Goal: Transaction & Acquisition: Purchase product/service

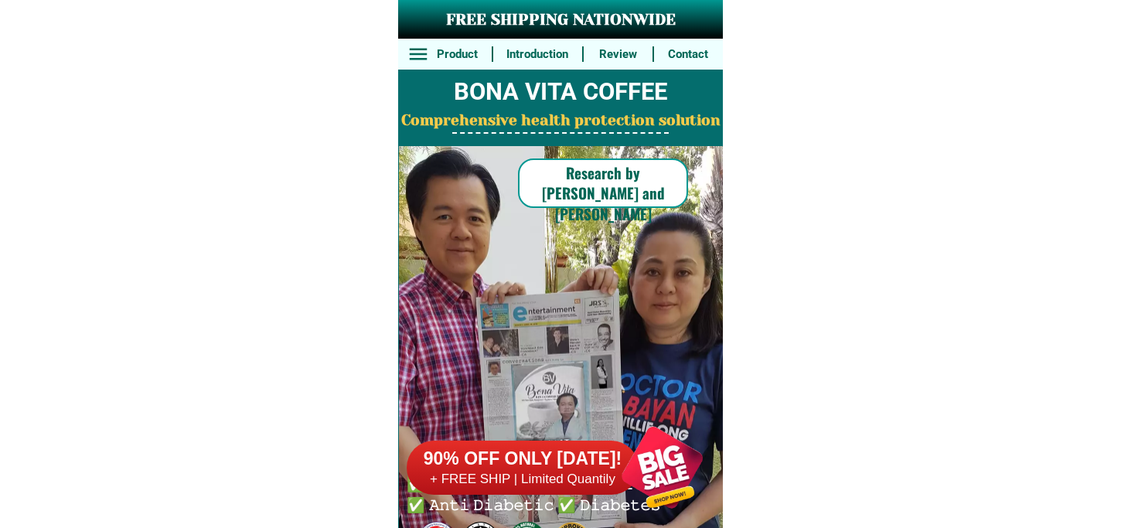
click at [592, 482] on h6 "+ FREE SHIP | Limited Quantily" at bounding box center [523, 479] width 232 height 17
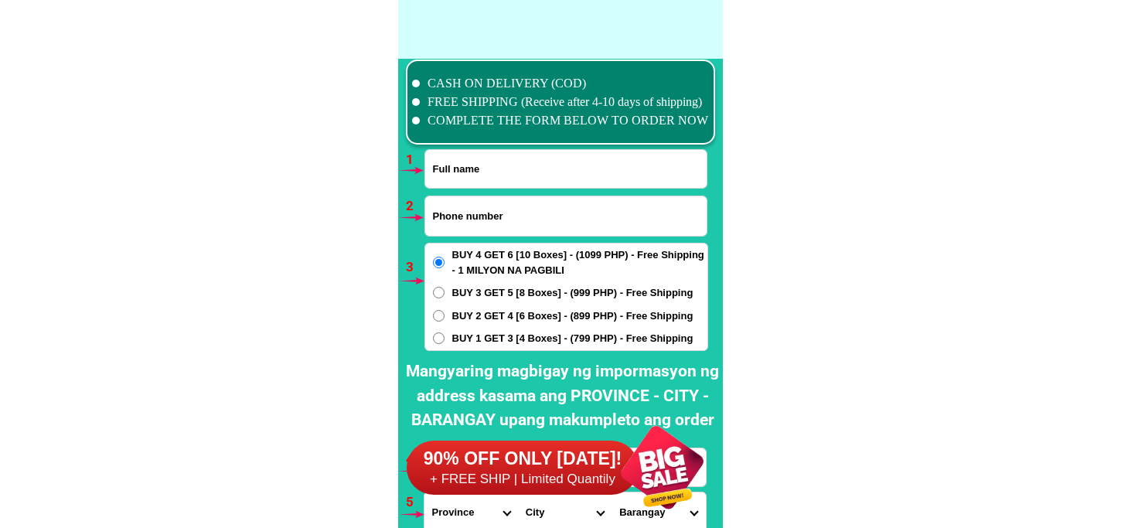
scroll to position [11370, 0]
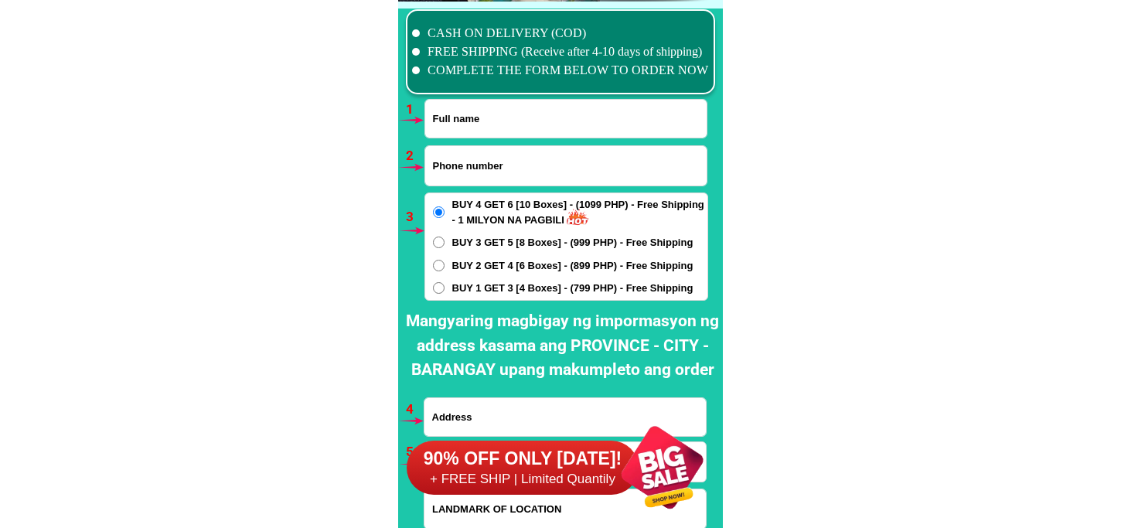
click at [557, 131] on input "Input full_name" at bounding box center [565, 119] width 281 height 38
click at [464, 108] on input "Input full_name" at bounding box center [565, 119] width 281 height 38
paste input "Maxima Roberto"
type input "Maxima Roberto"
click at [483, 164] on input "Input phone_number" at bounding box center [565, 165] width 281 height 39
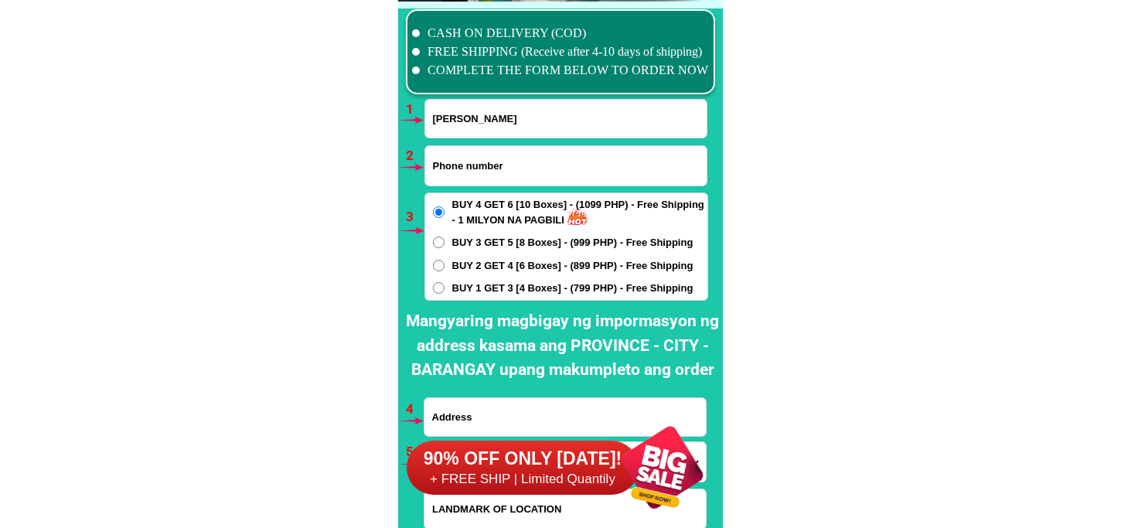
paste input "o9061707280"
drag, startPoint x: 436, startPoint y: 164, endPoint x: 397, endPoint y: 179, distance: 41.4
click at [398, 179] on div "CASH ON DELIVERY (COD) FREE SHIPPING (Receive after 4-10 days of shipping) COMP…" at bounding box center [560, 300] width 325 height 596
click at [535, 161] on input "09061707280" at bounding box center [565, 165] width 281 height 39
type input "09061707280"
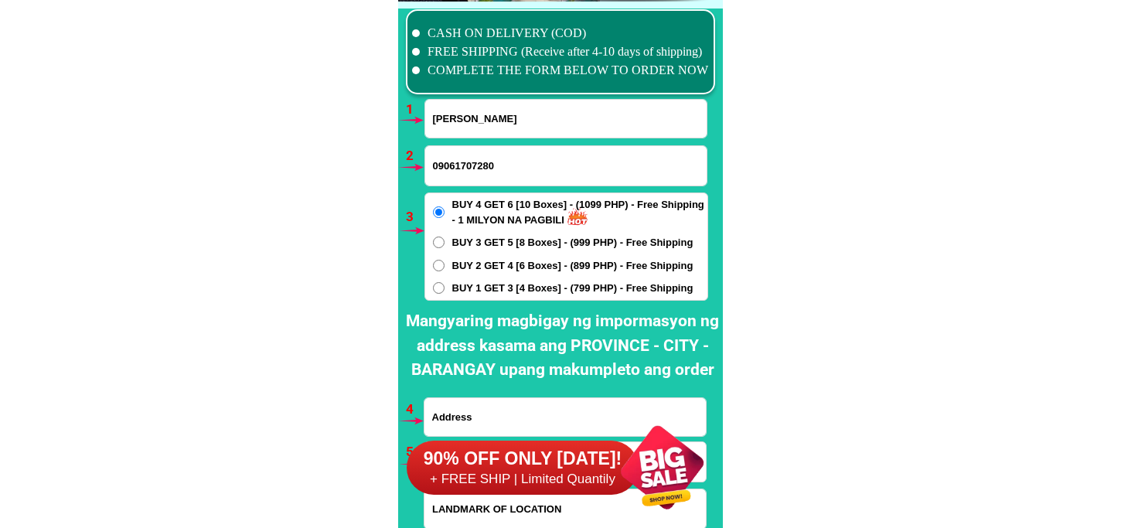
scroll to position [11456, 0]
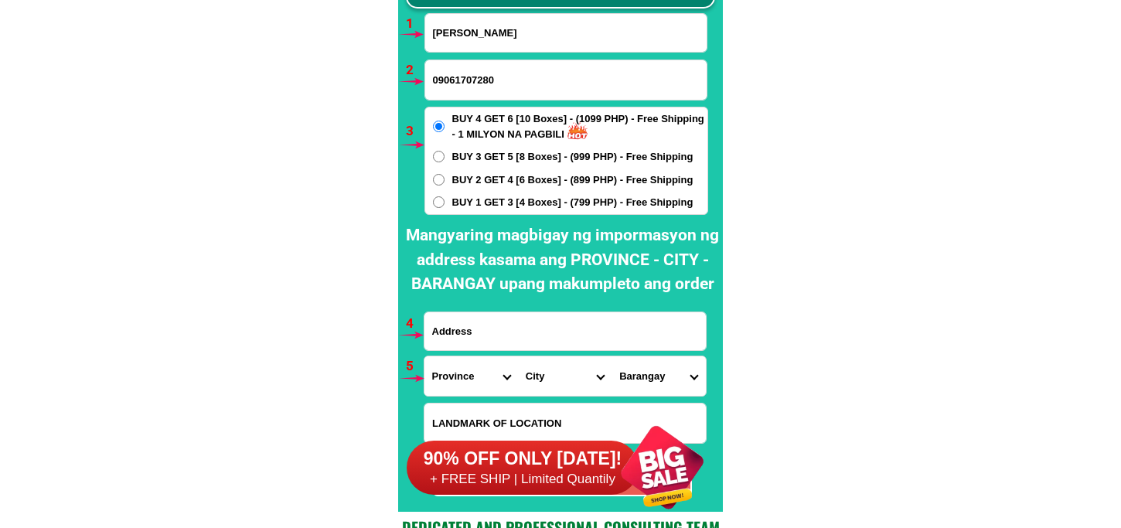
click at [512, 326] on input "Input address" at bounding box center [565, 331] width 281 height 38
paste input "purok gemelina. veterans village .ipil zambo.sibugay."
type input "purok gemelina. veterans village .ipil zambo.sibugay."
click at [487, 202] on span "BUY 1 GET 3 [4 Boxes] - (799 PHP) - Free Shipping" at bounding box center [572, 202] width 241 height 15
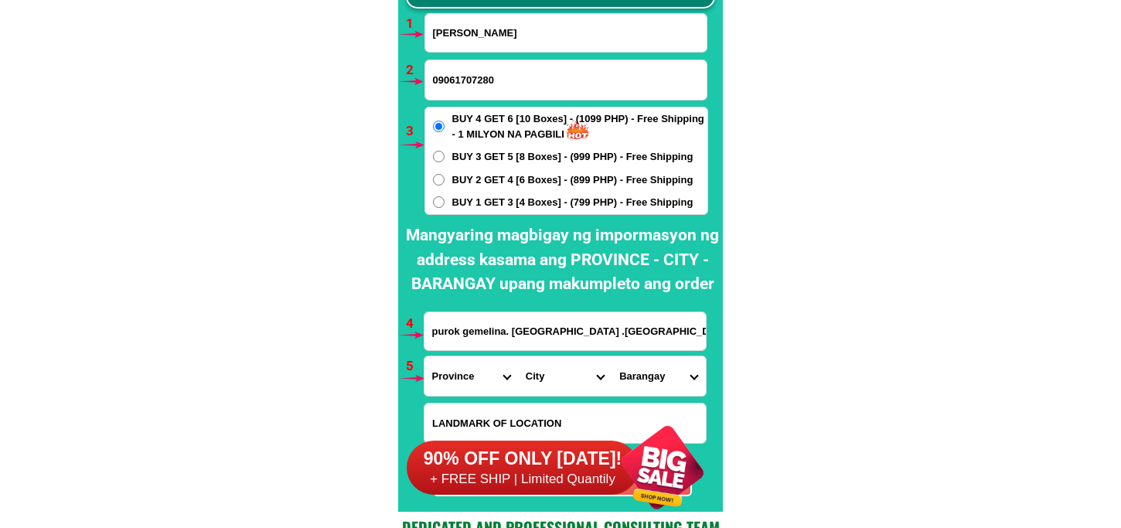
click at [445, 202] on input "BUY 1 GET 3 [4 Boxes] - (799 PHP) - Free Shipping" at bounding box center [439, 202] width 12 height 12
radio input "true"
click at [454, 367] on select "Province [GEOGRAPHIC_DATA] [GEOGRAPHIC_DATA] [GEOGRAPHIC_DATA] [GEOGRAPHIC_DATA…" at bounding box center [472, 375] width 94 height 39
select select "63_480"
click at [425, 356] on select "Province [GEOGRAPHIC_DATA] [GEOGRAPHIC_DATA] [GEOGRAPHIC_DATA] [GEOGRAPHIC_DATA…" at bounding box center [472, 375] width 94 height 39
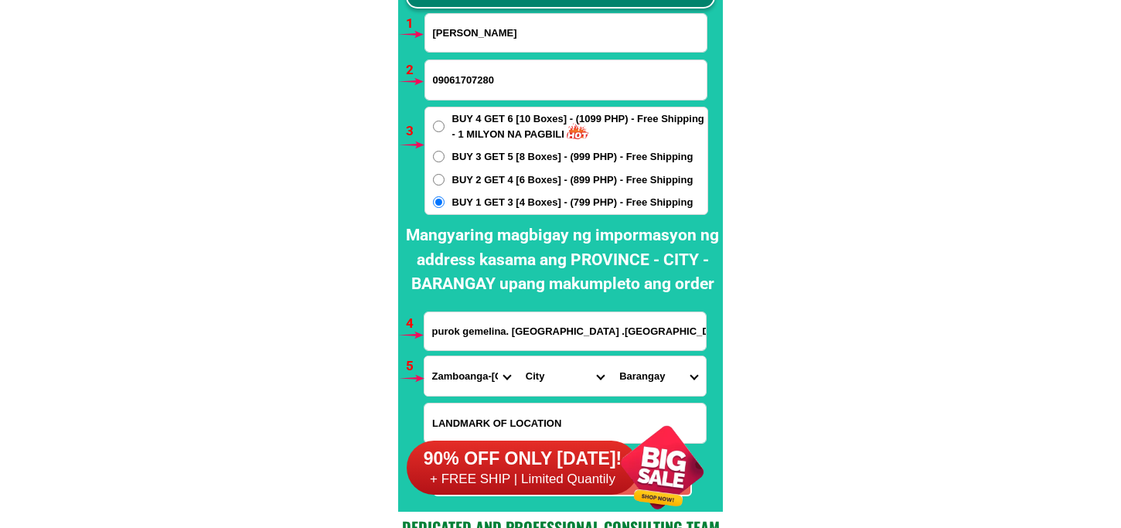
drag, startPoint x: 550, startPoint y: 380, endPoint x: 560, endPoint y: 356, distance: 25.3
click at [550, 380] on select "City Buug Diplahan Imelda Ipil Kabasalan Mabuhay Malangas Naga Olutanga Payao R…" at bounding box center [565, 375] width 94 height 39
select select "63_4805196"
click at [518, 356] on select "City Buug Diplahan Imelda Ipil Kabasalan Mabuhay Malangas Naga Olutanga Payao R…" at bounding box center [565, 375] width 94 height 39
click at [622, 383] on select "Barangay Bacalan Bangkerohan Bulu-an Caparan Domandan Don andres Dona josefa Gu…" at bounding box center [659, 375] width 94 height 39
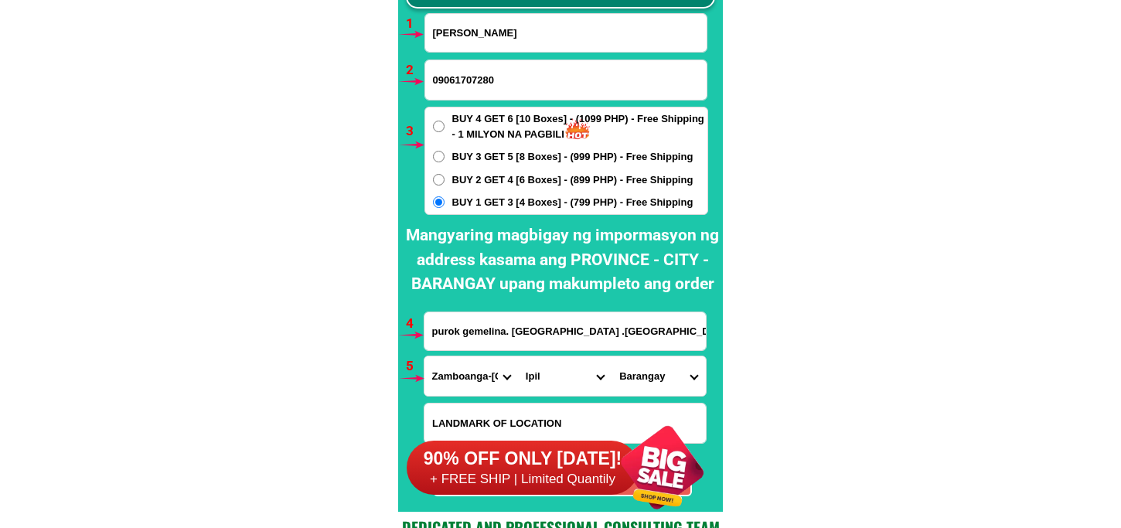
select select "63_4805196997701"
click at [612, 356] on select "Barangay Bacalan Bangkerohan Bulu-an Caparan Domandan Don andres Dona josefa Gu…" at bounding box center [659, 375] width 94 height 39
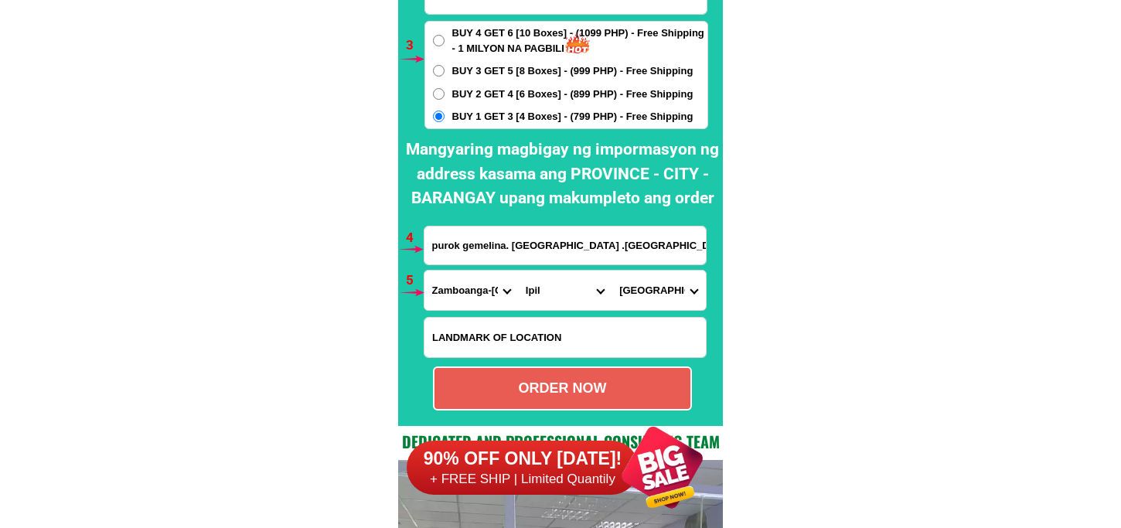
click at [658, 287] on select "Barangay Bacalan Bangkerohan Bulu-an Caparan Domandan Don andres Dona josefa Gu…" at bounding box center [659, 290] width 94 height 39
click at [612, 271] on select "Barangay Bacalan Bangkerohan Bulu-an Caparan Domandan Don andres Dona josefa Gu…" at bounding box center [659, 290] width 94 height 39
drag, startPoint x: 667, startPoint y: 288, endPoint x: 673, endPoint y: 269, distance: 20.1
click at [667, 288] on select "Barangay Bacalan Bangkerohan Bulu-an Caparan Domandan Don andres Dona josefa Gu…" at bounding box center [659, 290] width 94 height 39
click at [612, 271] on select "Barangay Bacalan Bangkerohan Bulu-an Caparan Domandan Don andres Dona josefa Gu…" at bounding box center [659, 290] width 94 height 39
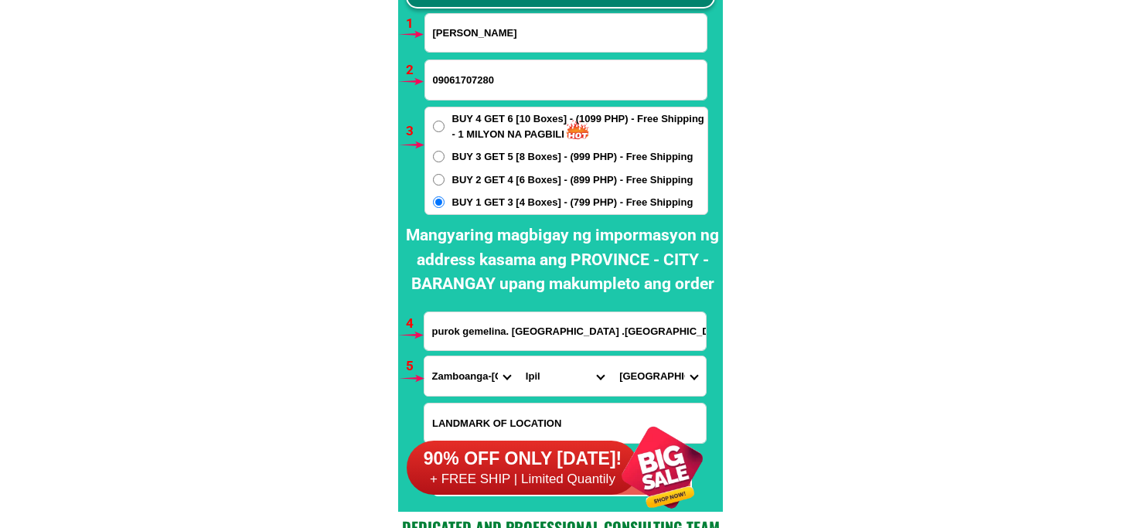
scroll to position [11714, 0]
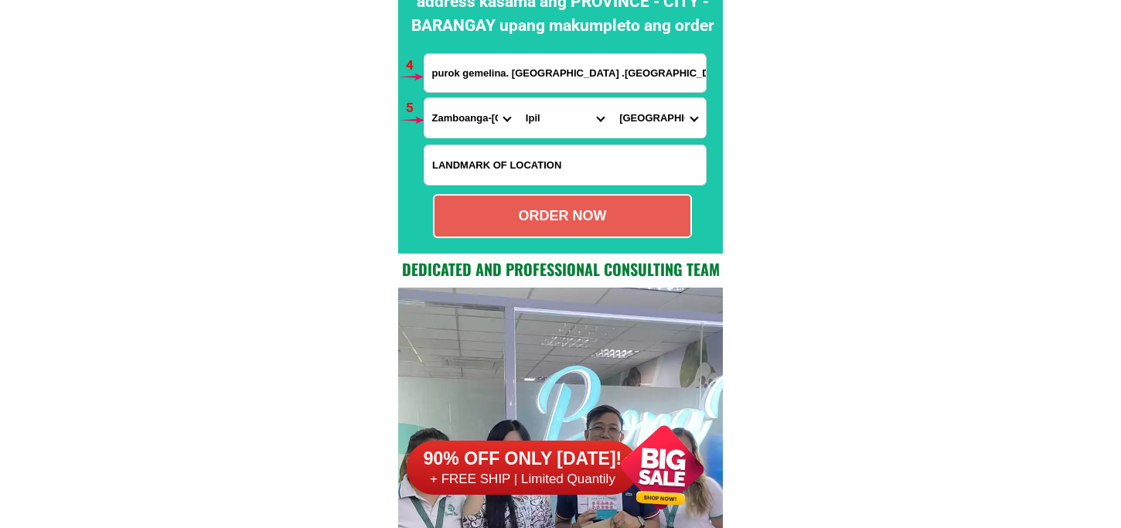
click at [542, 217] on div "ORDER NOW" at bounding box center [563, 216] width 256 height 21
radio input "true"
click at [454, 60] on input "purok gemelina. veterans village .ipil zambo.sibugay." at bounding box center [565, 73] width 281 height 38
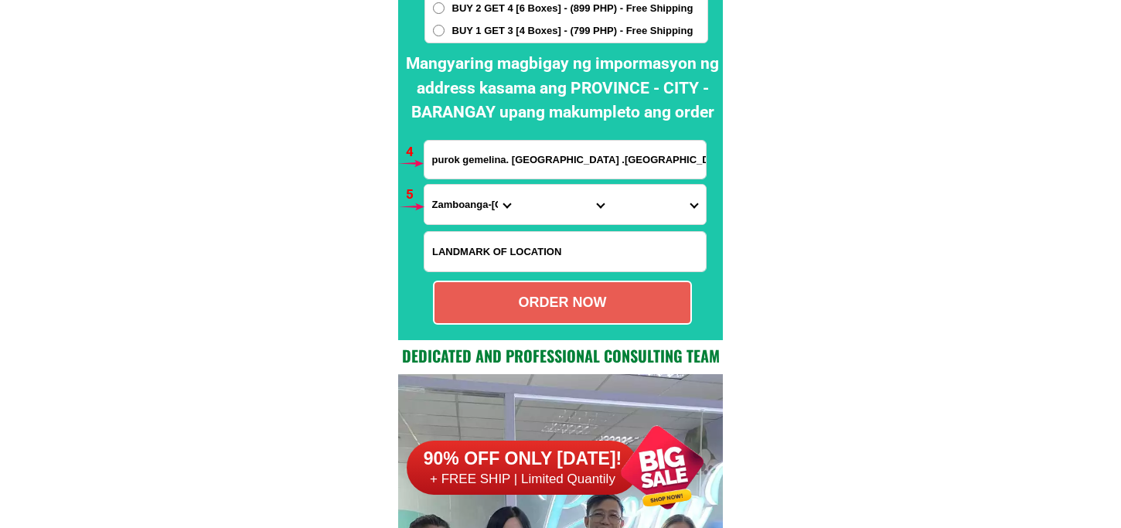
scroll to position [11456, 0]
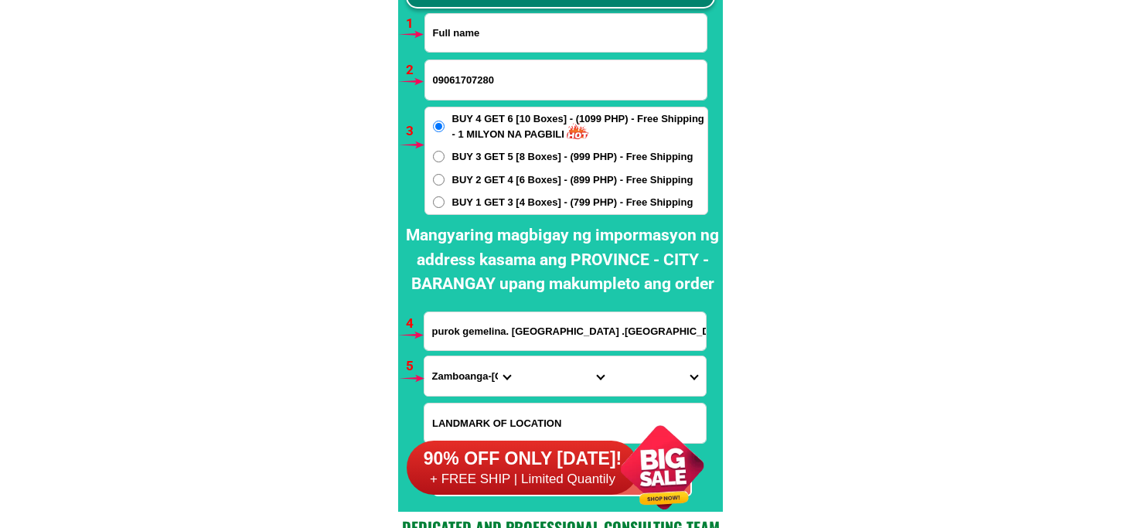
click at [503, 32] on input "Input full_name" at bounding box center [565, 33] width 281 height 38
paste input "Gemma Montabon Sarcon"
type input "Gemma Montabon Sarcon"
click at [501, 77] on input "Input phone_number" at bounding box center [565, 79] width 281 height 39
paste input "09651889558"
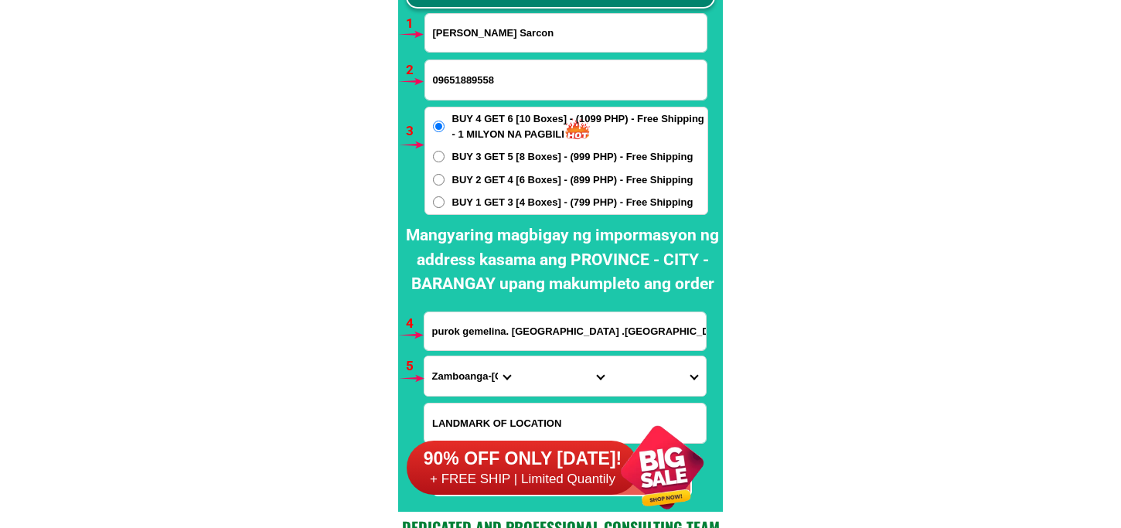
type input "09651889558"
click at [489, 152] on span "BUY 3 GET 5 [8 Boxes] - (999 PHP) - Free Shipping" at bounding box center [572, 156] width 241 height 15
click at [445, 152] on input "BUY 3 GET 5 [8 Boxes] - (999 PHP) - Free Shipping" at bounding box center [439, 157] width 12 height 12
radio input "true"
click at [528, 330] on input "purok gemelina. veterans village .ipil zambo.sibugay." at bounding box center [565, 331] width 281 height 38
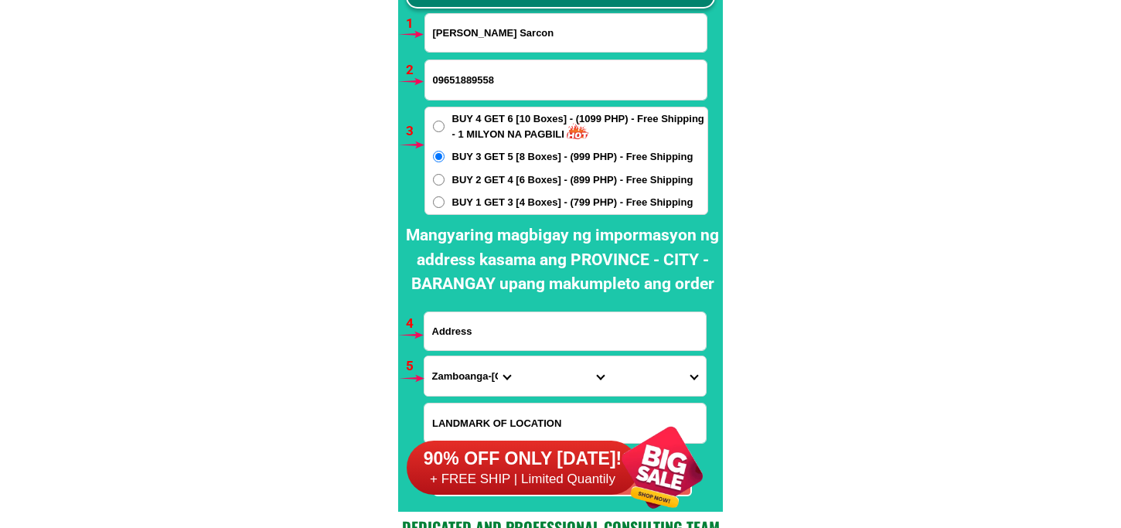
paste input "Bray Trinidad purk8 talahib calbayog city samar"
type input "Bray Trinidad purk8 talahib calbayog city samar"
drag, startPoint x: 458, startPoint y: 379, endPoint x: 464, endPoint y: 360, distance: 20.3
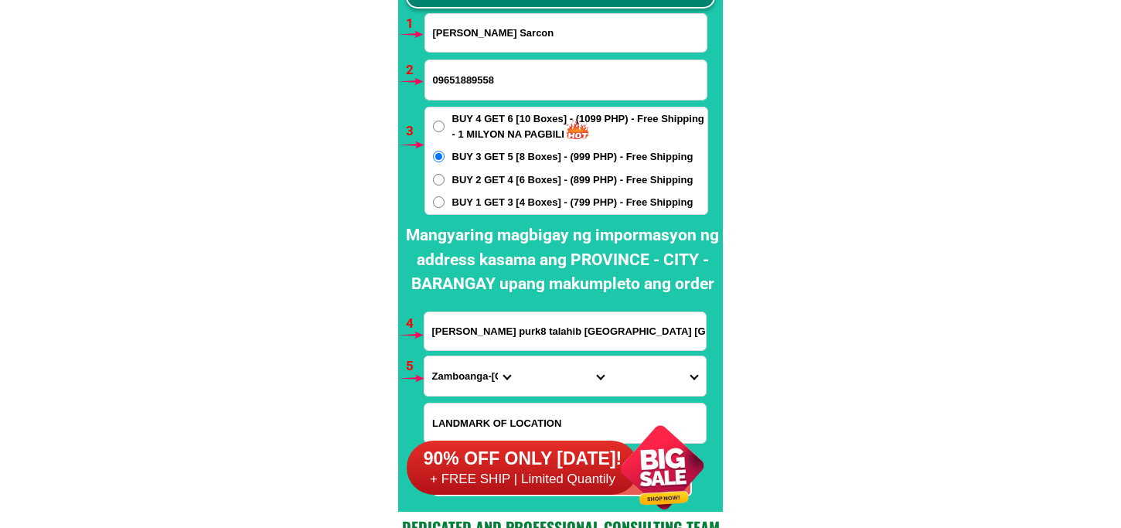
click at [458, 377] on select "Province [GEOGRAPHIC_DATA] [GEOGRAPHIC_DATA] [GEOGRAPHIC_DATA] [GEOGRAPHIC_DATA…" at bounding box center [472, 375] width 94 height 39
select select "63_600"
click at [425, 356] on select "Province [GEOGRAPHIC_DATA] [GEOGRAPHIC_DATA] [GEOGRAPHIC_DATA] [GEOGRAPHIC_DATA…" at bounding box center [472, 375] width 94 height 39
drag, startPoint x: 529, startPoint y: 380, endPoint x: 537, endPoint y: 358, distance: 23.7
click at [530, 380] on select "City Almagro Basey Calbayog-city Calbiga Catbalogan-city Daram Gandara Hinabang…" at bounding box center [565, 375] width 94 height 39
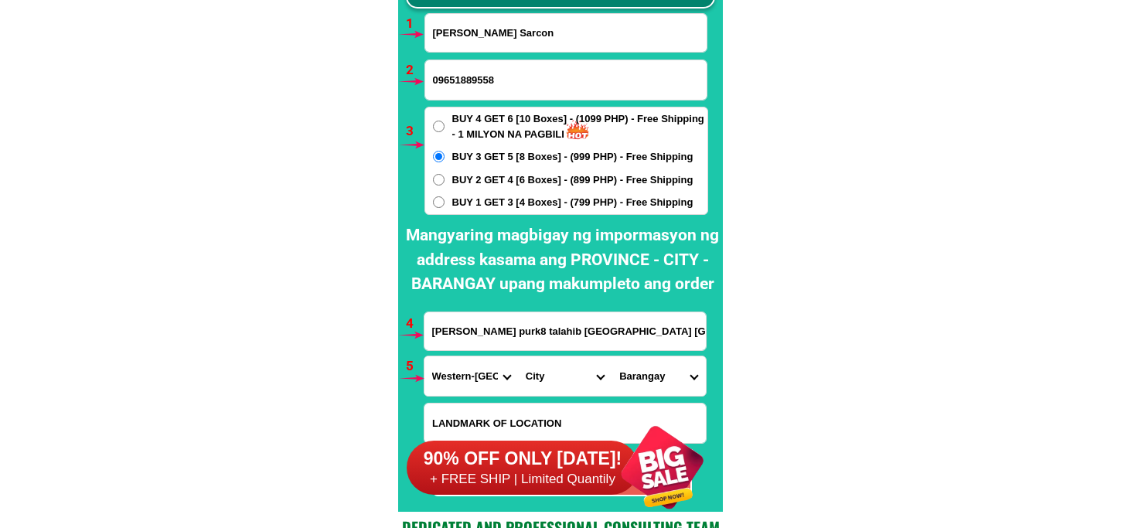
select select "63_6004931"
click at [518, 356] on select "City Almagro Basey Calbayog-city Calbiga Catbalogan-city Daram Gandara Hinabang…" at bounding box center [565, 375] width 94 height 39
click at [673, 379] on select "Barangay Acedillo Aguit-itan (pob.) Alibaba Amampacang Anislag Awang east (pob.…" at bounding box center [659, 375] width 94 height 39
select select "63_60049318177"
click at [612, 356] on select "Barangay Acedillo Aguit-itan (pob.) Alibaba Amampacang Anislag Awang east (pob.…" at bounding box center [659, 375] width 94 height 39
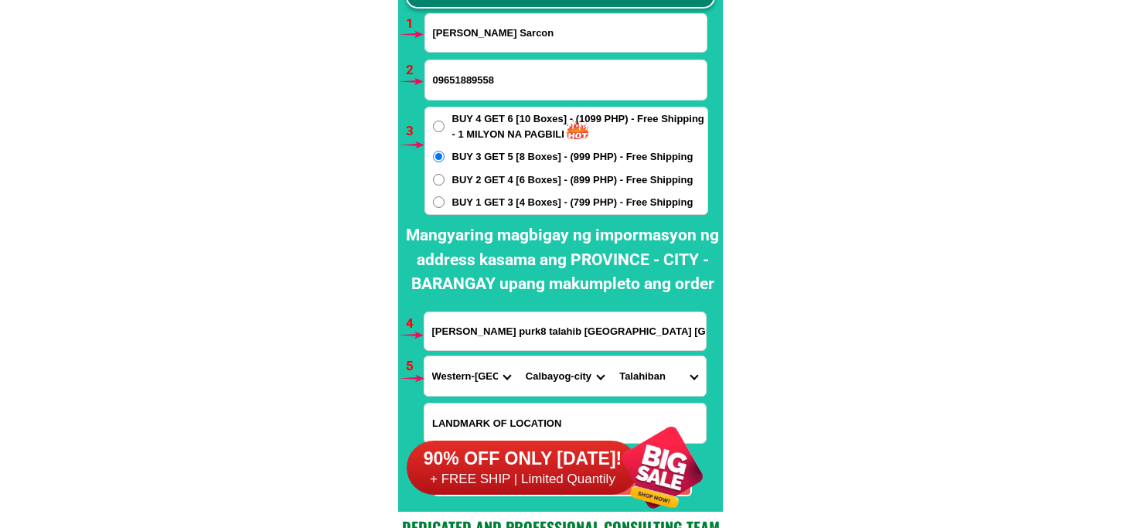
scroll to position [11628, 0]
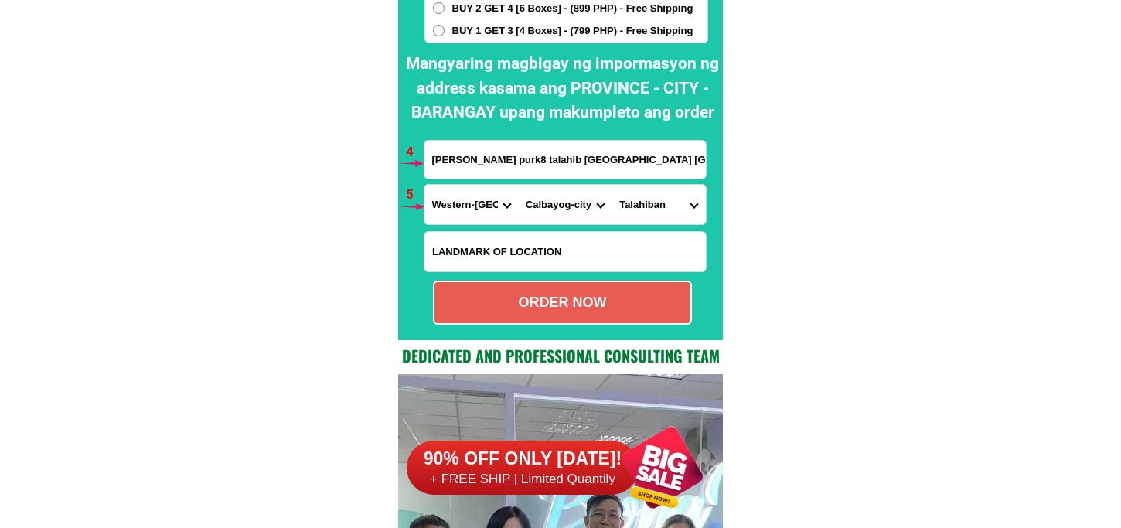
click at [585, 306] on div "ORDER NOW" at bounding box center [563, 302] width 256 height 21
type input "Bray Trinidad purk8 talahib calbayog city samar"
radio input "true"
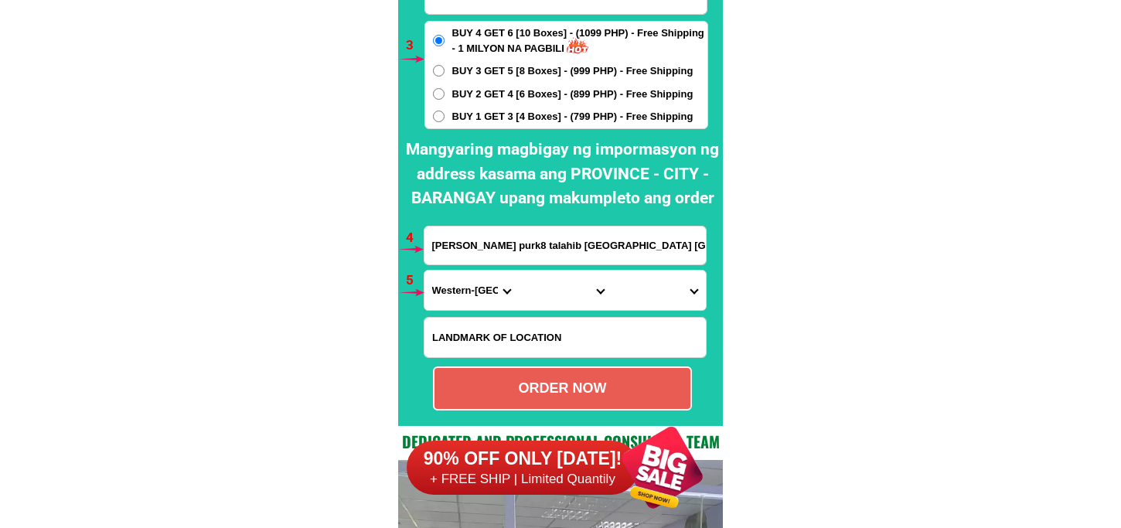
scroll to position [11370, 0]
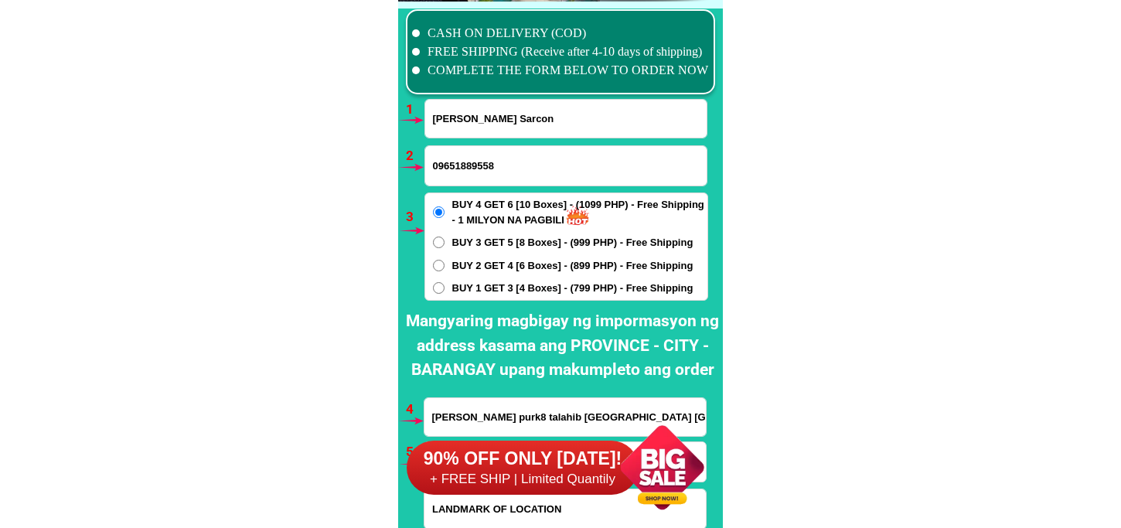
click at [634, 476] on div at bounding box center [662, 467] width 121 height 121
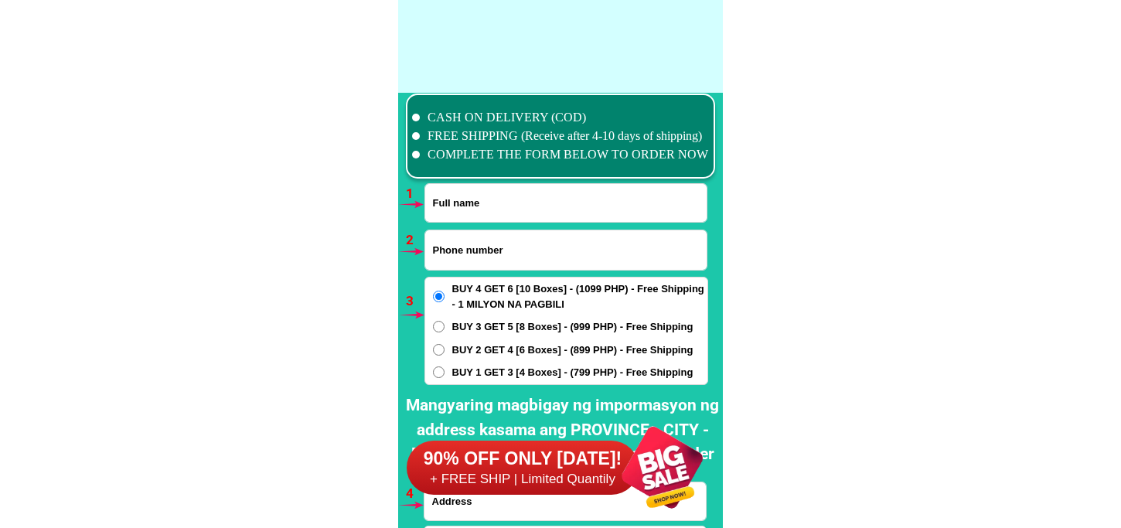
scroll to position [11370, 0]
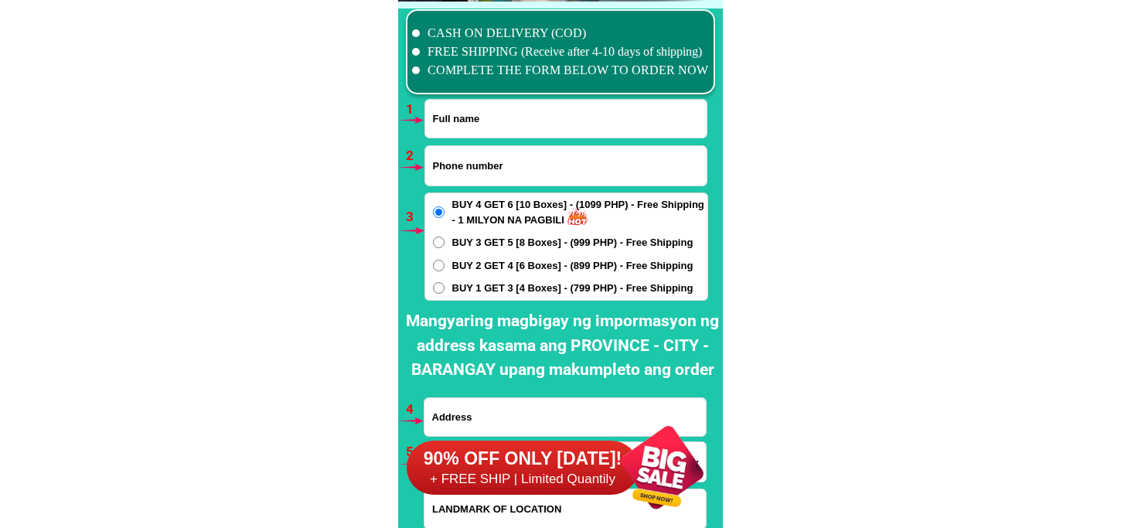
drag, startPoint x: 499, startPoint y: 114, endPoint x: 498, endPoint y: 124, distance: 10.1
click at [499, 114] on input "Input full_name" at bounding box center [565, 119] width 281 height 38
paste input "639616231348"
type input "639616231348"
click at [479, 180] on input "Input phone_number" at bounding box center [565, 165] width 281 height 39
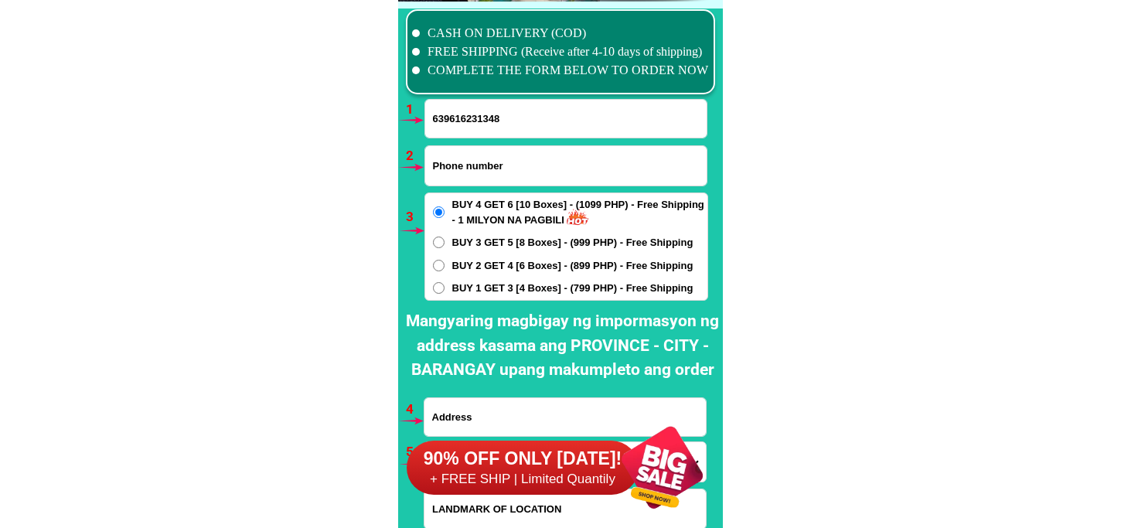
paste input "639616231348"
type input "639616231348"
drag, startPoint x: 517, startPoint y: 110, endPoint x: 238, endPoint y: 135, distance: 279.5
paste input "Pacita Isaias"
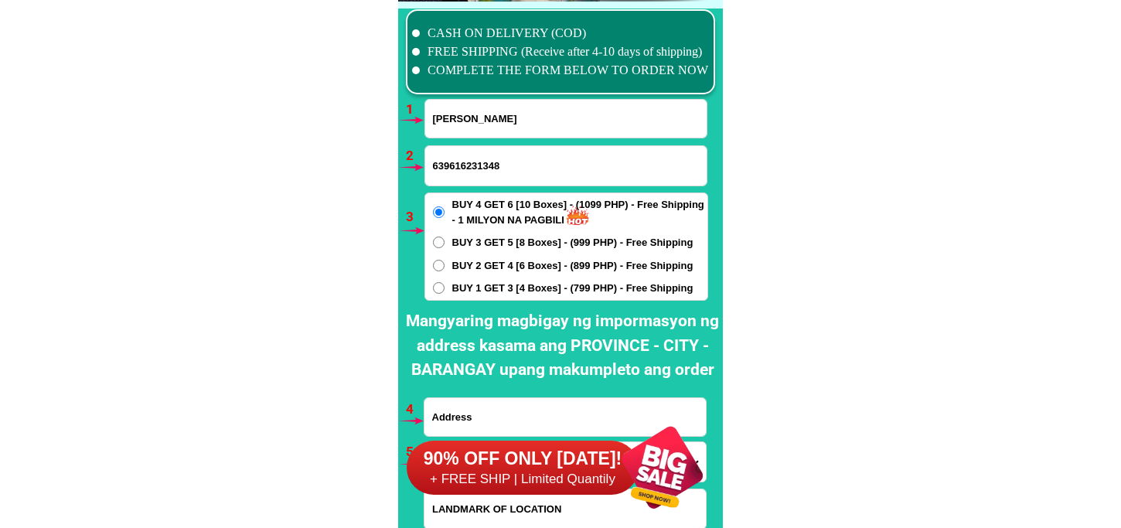
type input "Pacita Isaias"
click at [459, 292] on span "BUY 1 GET 3 [4 Boxes] - (799 PHP) - Free Shipping" at bounding box center [572, 288] width 241 height 15
click at [445, 292] on input "BUY 1 GET 3 [4 Boxes] - (799 PHP) - Free Shipping" at bounding box center [439, 288] width 12 height 12
radio input "true"
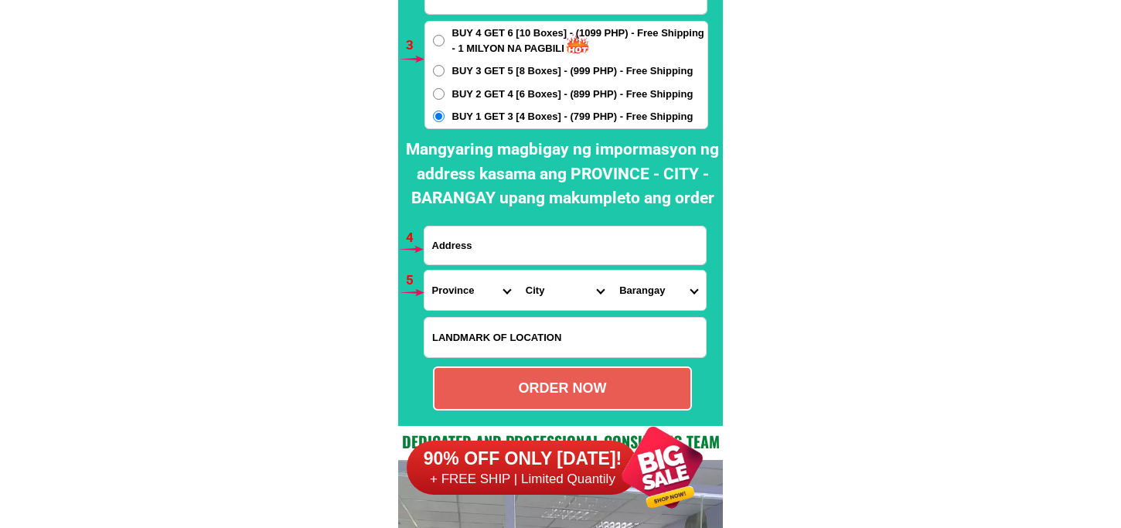
click at [486, 242] on input "Input address" at bounding box center [565, 246] width 281 height 38
type input "quezon"
click at [457, 298] on select "Province [GEOGRAPHIC_DATA] [GEOGRAPHIC_DATA] [GEOGRAPHIC_DATA] [GEOGRAPHIC_DATA…" at bounding box center [472, 290] width 94 height 39
select select "63_397"
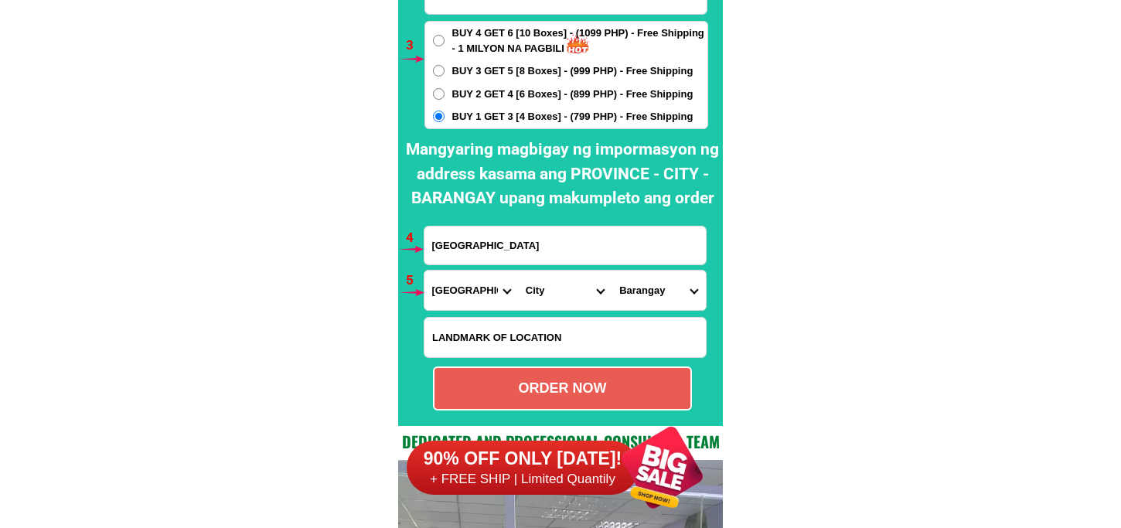
click at [425, 271] on select "Province [GEOGRAPHIC_DATA] [GEOGRAPHIC_DATA] [GEOGRAPHIC_DATA] [GEOGRAPHIC_DATA…" at bounding box center [472, 290] width 94 height 39
drag, startPoint x: 551, startPoint y: 308, endPoint x: 551, endPoint y: 298, distance: 10.1
click at [551, 308] on select "City Agdangan Alabat Atimonan Burdeos Calauag Catanauan General-nakar Guinayang…" at bounding box center [565, 290] width 94 height 39
click at [551, 291] on select "City Agdangan Alabat Atimonan Burdeos Calauag Catanauan General-nakar Guinayang…" at bounding box center [565, 290] width 94 height 39
click at [551, 278] on select "City Agdangan Alabat Atimonan Burdeos Calauag Catanauan General-nakar Guinayang…" at bounding box center [565, 290] width 94 height 39
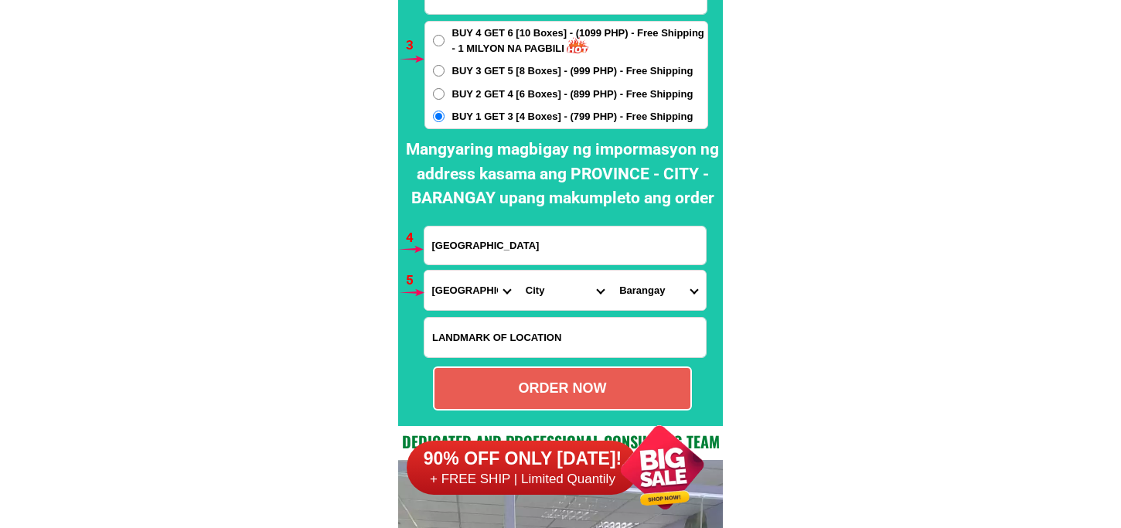
select select "63_3972587"
click at [518, 271] on select "City Agdangan Alabat Atimonan Burdeos Calauag Catanauan General-nakar Guinayang…" at bounding box center [565, 290] width 94 height 39
drag, startPoint x: 566, startPoint y: 285, endPoint x: 566, endPoint y: 272, distance: 12.4
click at [566, 285] on select "City Agdangan Alabat Atimonan Burdeos Calauag Catanauan General-nakar Guinayang…" at bounding box center [565, 290] width 94 height 39
click at [450, 292] on select "Province [GEOGRAPHIC_DATA] [GEOGRAPHIC_DATA] [GEOGRAPHIC_DATA] [GEOGRAPHIC_DATA…" at bounding box center [472, 290] width 94 height 39
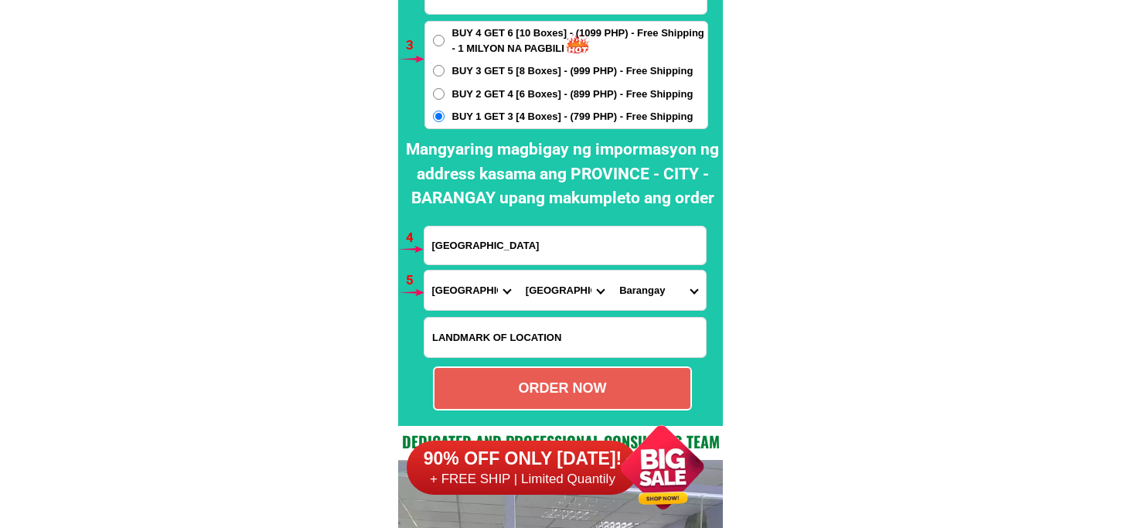
select select "63_219"
click at [425, 271] on select "Province [GEOGRAPHIC_DATA] [GEOGRAPHIC_DATA] [GEOGRAPHIC_DATA] [GEOGRAPHIC_DATA…" at bounding box center [472, 290] width 94 height 39
click at [552, 283] on select "City Binondo CALOOCAN Ermita Intramuros Las-pinas Makati Malabon-city Malate Ma…" at bounding box center [565, 290] width 94 height 39
select select "63_2194070"
click at [518, 271] on select "City Binondo CALOOCAN Ermita Intramuros Las-pinas Makati Malabon-city Malate Ma…" at bounding box center [565, 290] width 94 height 39
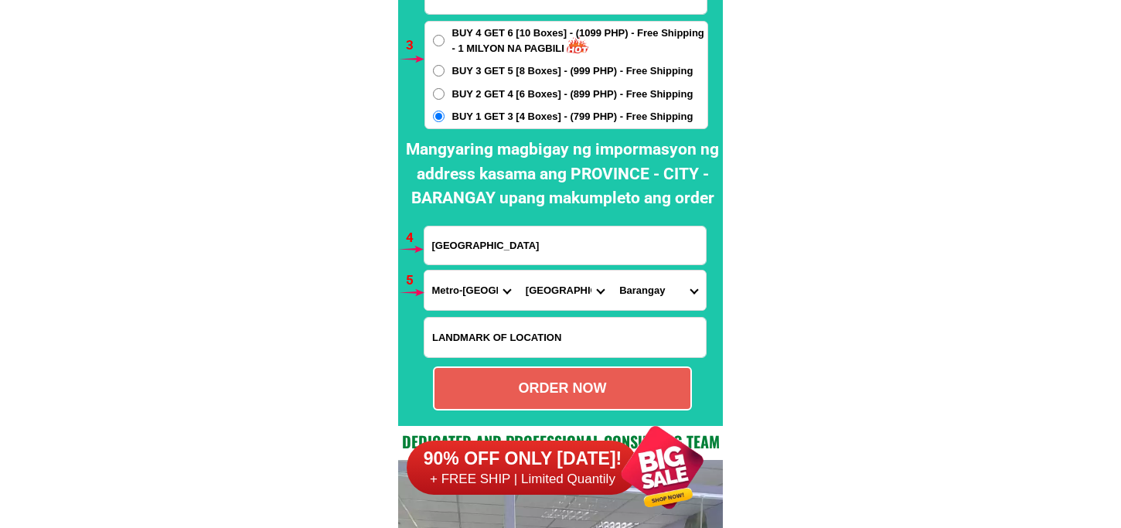
click at [662, 292] on select "Barangay Alicia Amihan Apolonio samson Aurora Baesa Bagbag Bago bantay Bagong l…" at bounding box center [659, 290] width 94 height 39
select select "63_219407016526"
click at [612, 271] on select "Barangay Alicia Amihan Apolonio samson Aurora Baesa Bagbag Bago bantay Bagong l…" at bounding box center [659, 290] width 94 height 39
click at [551, 388] on div "ORDER NOW" at bounding box center [563, 388] width 256 height 21
radio input "true"
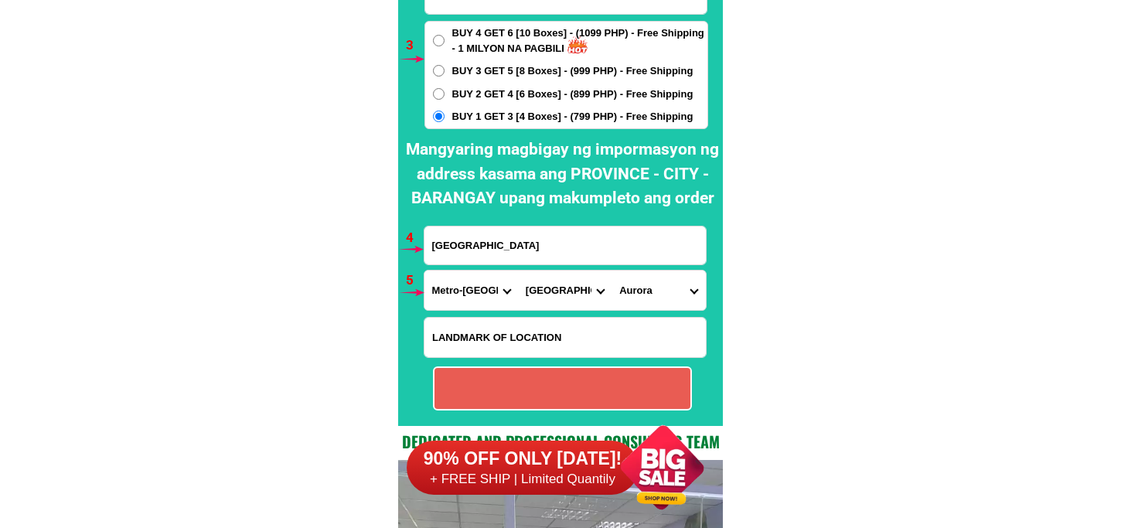
radio input "true"
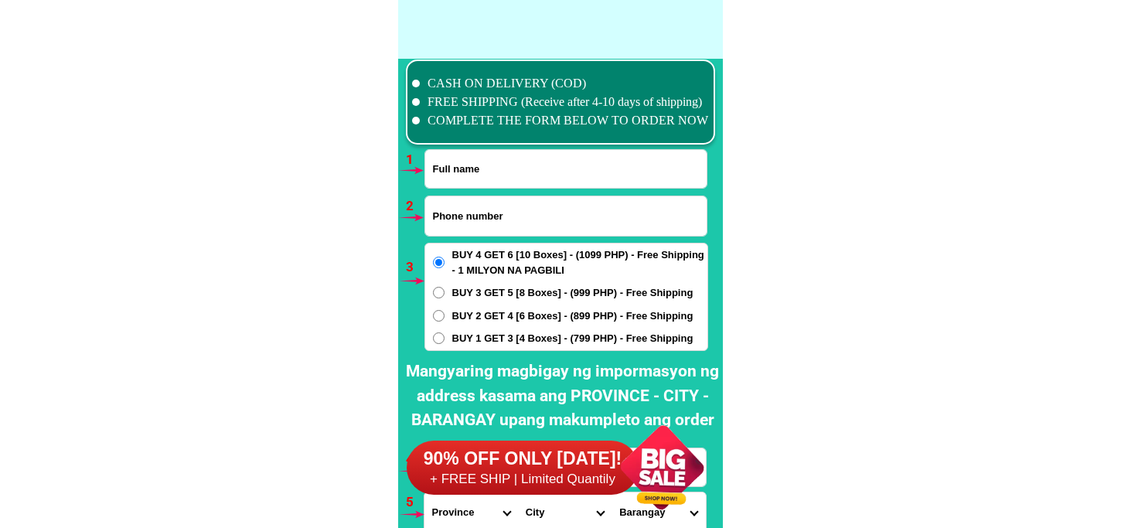
scroll to position [11370, 0]
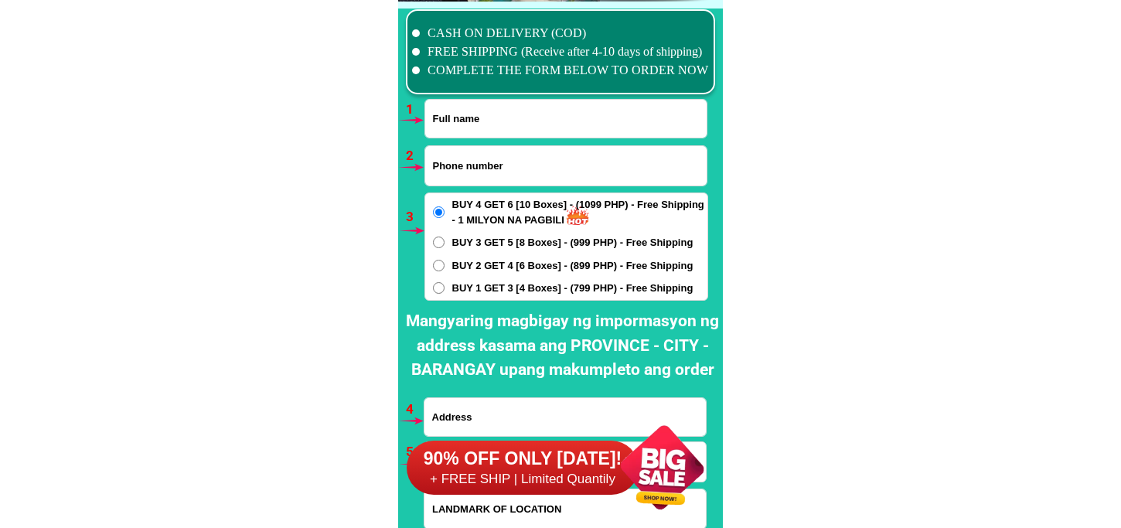
click at [501, 126] on input "Input full_name" at bounding box center [565, 119] width 281 height 38
paste input "[PERSON_NAME], [PERSON_NAME]"
type input "[PERSON_NAME], [PERSON_NAME]"
click at [499, 160] on input "Input phone_number" at bounding box center [565, 165] width 281 height 39
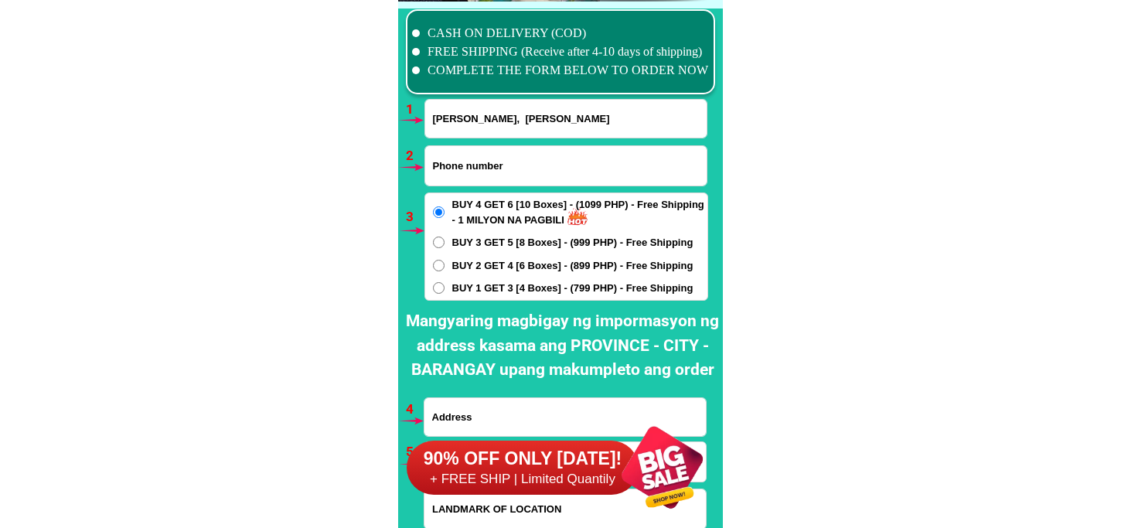
paste input "09634330784"
type input "09634330784"
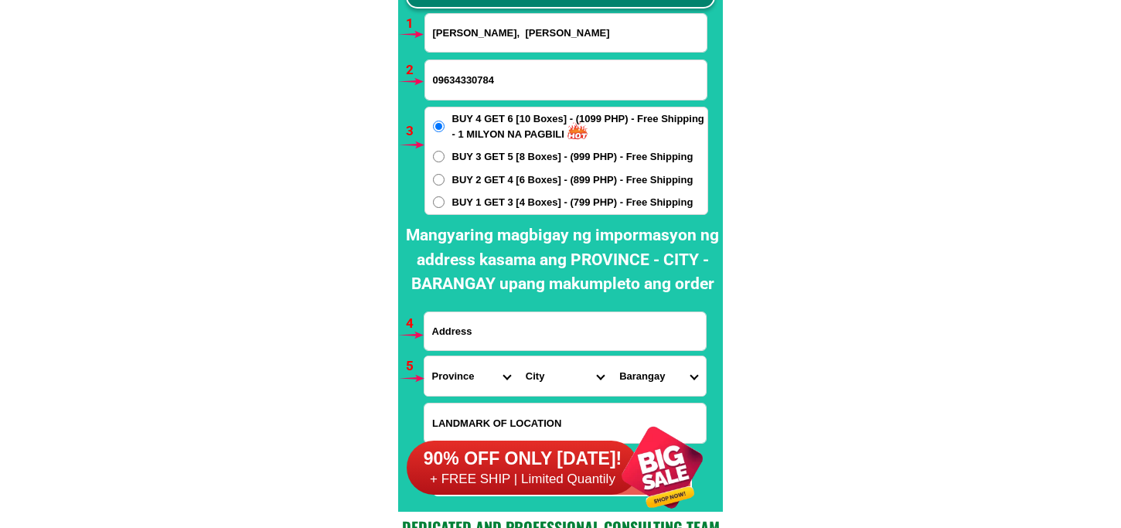
click at [484, 326] on input "Input address" at bounding box center [565, 331] width 281 height 38
paste input "[PERSON_NAME], [PERSON_NAME], [PERSON_NAME][GEOGRAPHIC_DATA], 09634330784 .Negr…"
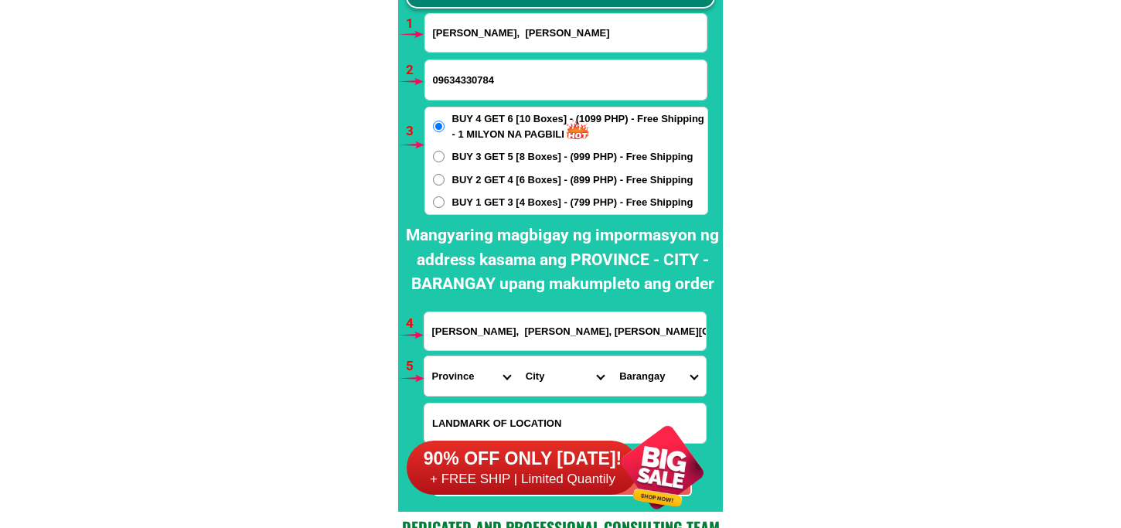
scroll to position [0, 124]
type input "[PERSON_NAME], [PERSON_NAME], [PERSON_NAME][GEOGRAPHIC_DATA], 09634330784 .Negr…"
click at [615, 321] on input "[PERSON_NAME], [PERSON_NAME], [PERSON_NAME][GEOGRAPHIC_DATA], 09634330784 .Negr…" at bounding box center [565, 331] width 281 height 38
click at [462, 382] on select "Province [GEOGRAPHIC_DATA] [GEOGRAPHIC_DATA] [GEOGRAPHIC_DATA] [GEOGRAPHIC_DATA…" at bounding box center [472, 375] width 94 height 39
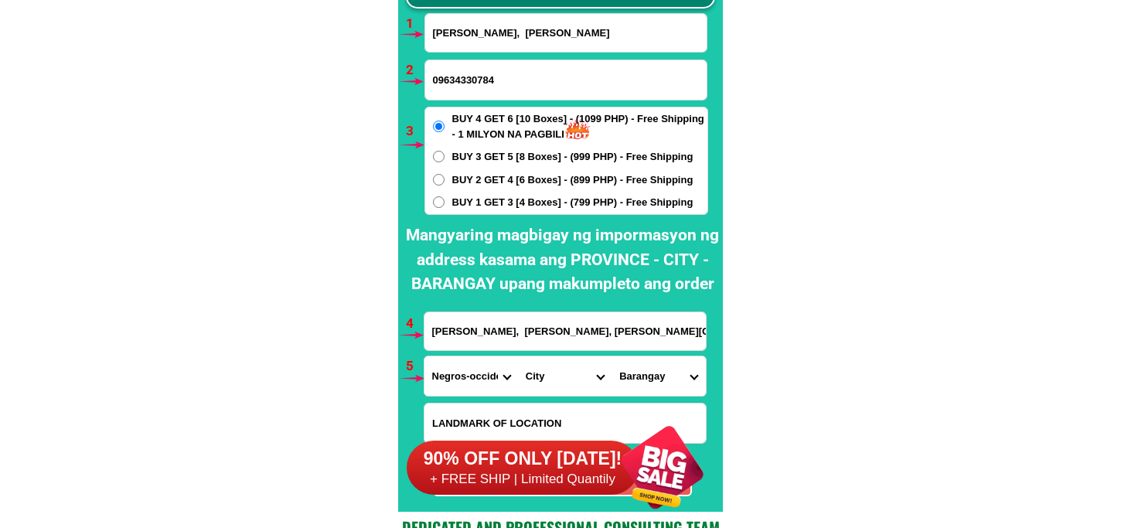
click at [425, 356] on select "Province [GEOGRAPHIC_DATA] [GEOGRAPHIC_DATA] [GEOGRAPHIC_DATA] [GEOGRAPHIC_DATA…" at bounding box center [472, 375] width 94 height 39
drag, startPoint x: 476, startPoint y: 377, endPoint x: 476, endPoint y: 367, distance: 10.1
click at [476, 377] on select "Province [GEOGRAPHIC_DATA] [GEOGRAPHIC_DATA] [GEOGRAPHIC_DATA] [GEOGRAPHIC_DATA…" at bounding box center [472, 375] width 94 height 39
select select "63_411"
click at [425, 356] on select "Province [GEOGRAPHIC_DATA] [GEOGRAPHIC_DATA] [GEOGRAPHIC_DATA] [GEOGRAPHIC_DATA…" at bounding box center [472, 375] width 94 height 39
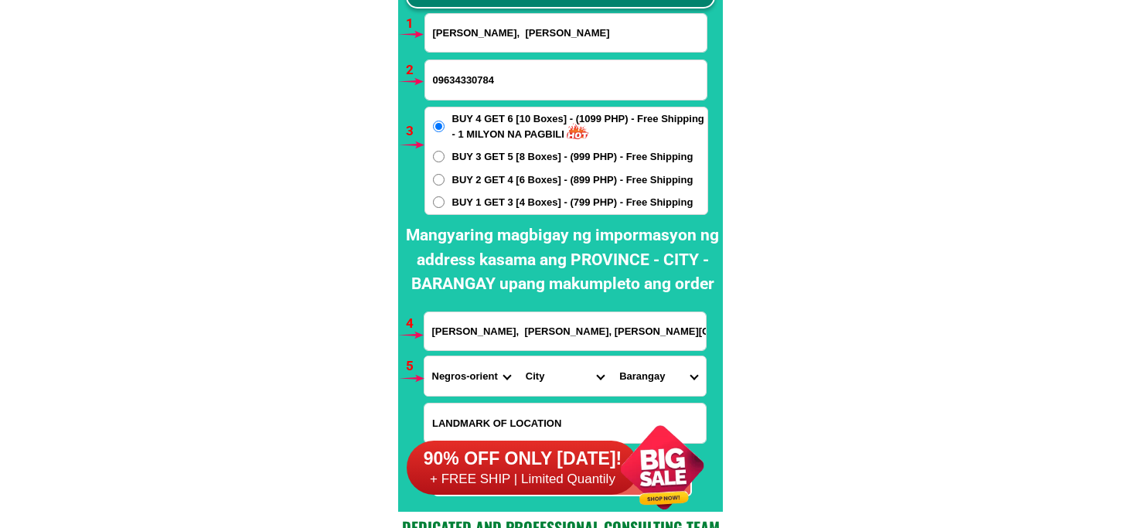
drag, startPoint x: 552, startPoint y: 377, endPoint x: 551, endPoint y: 361, distance: 15.5
click at [551, 370] on select "City [GEOGRAPHIC_DATA]-city [GEOGRAPHIC_DATA]-city [GEOGRAPHIC_DATA] [GEOGRAPHI…" at bounding box center [565, 375] width 94 height 39
select select "63_4111958"
click at [518, 356] on select "City [GEOGRAPHIC_DATA]-city [GEOGRAPHIC_DATA]-city [GEOGRAPHIC_DATA] [GEOGRAPHI…" at bounding box center [565, 375] width 94 height 39
drag, startPoint x: 636, startPoint y: 379, endPoint x: 636, endPoint y: 356, distance: 22.4
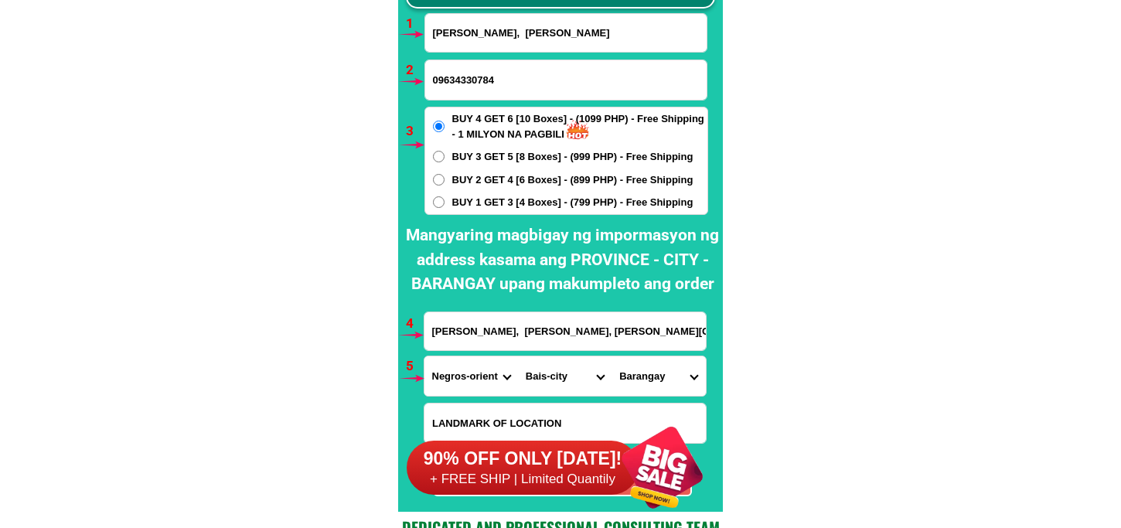
click at [636, 368] on select "[GEOGRAPHIC_DATA] (pob.) [GEOGRAPHIC_DATA] (pob.) [PERSON_NAME] Binohon Cabanlu…" at bounding box center [659, 375] width 94 height 39
select select "63_411195839933"
click at [612, 356] on select "[GEOGRAPHIC_DATA] (pob.) [GEOGRAPHIC_DATA] (pob.) [PERSON_NAME] Binohon Cabanlu…" at bounding box center [659, 375] width 94 height 39
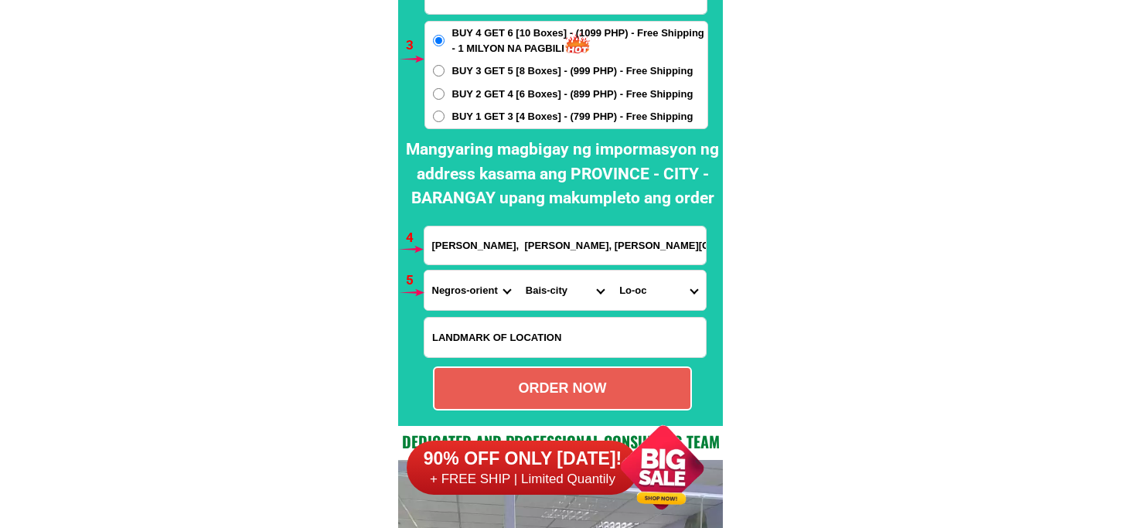
click at [537, 393] on div "ORDER NOW" at bounding box center [563, 388] width 256 height 21
type input "09634330784"
radio input "true"
